Goal: Find specific page/section: Find specific page/section

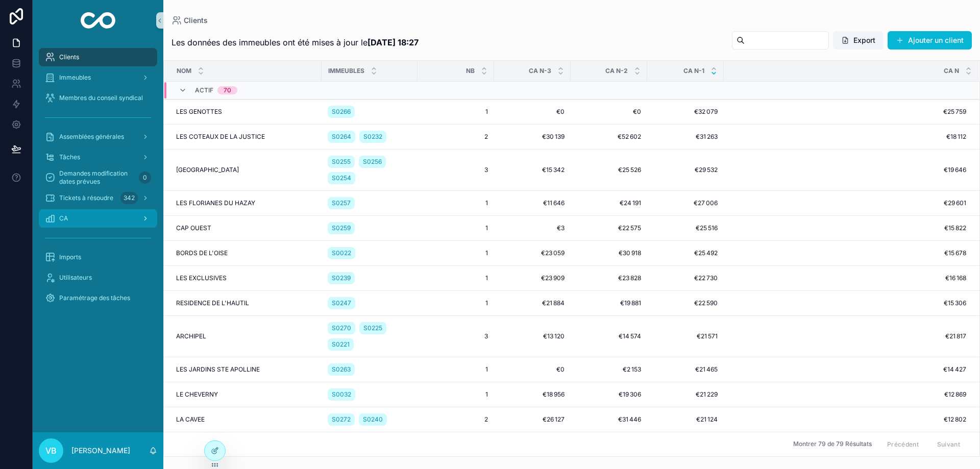
click at [76, 221] on div "CA" at bounding box center [98, 218] width 106 height 16
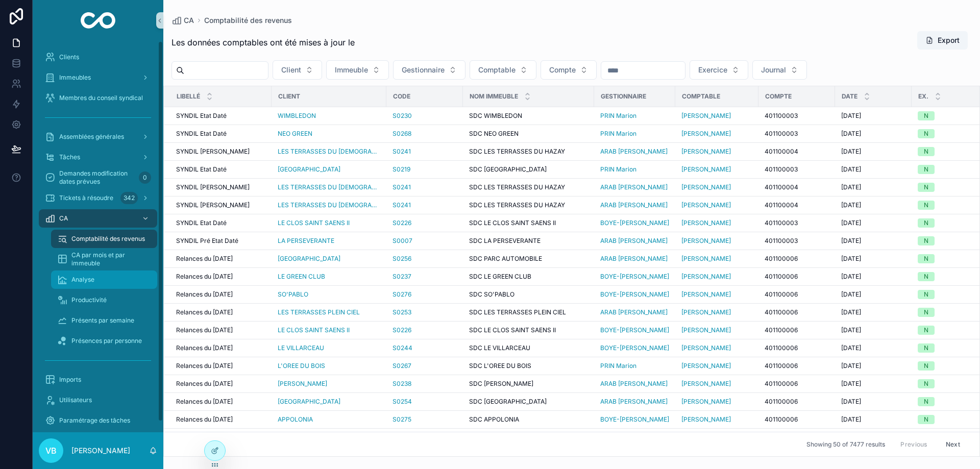
click at [95, 283] on div "Analyse" at bounding box center [104, 280] width 94 height 16
